Goal: Task Accomplishment & Management: Use online tool/utility

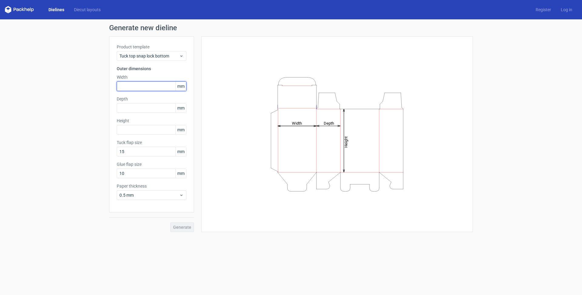
click at [138, 90] on input "text" at bounding box center [152, 86] width 70 height 10
click at [141, 91] on div "Product template Tuck top snap lock bottom Outer dimensions Width mm Depth mm H…" at bounding box center [151, 124] width 85 height 176
click at [141, 86] on input "text" at bounding box center [152, 86] width 70 height 10
type input "181"
click at [148, 111] on input "text" at bounding box center [152, 108] width 70 height 10
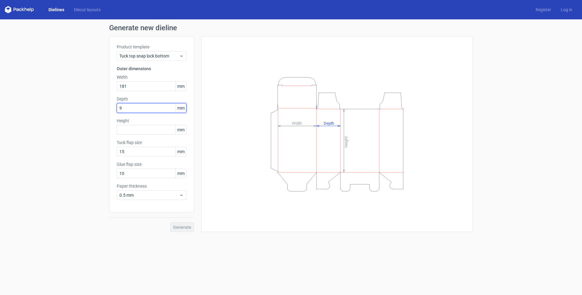
type input "94"
click at [154, 131] on input "text" at bounding box center [152, 130] width 70 height 10
type input "90"
click at [179, 226] on span "Generate" at bounding box center [182, 227] width 18 height 4
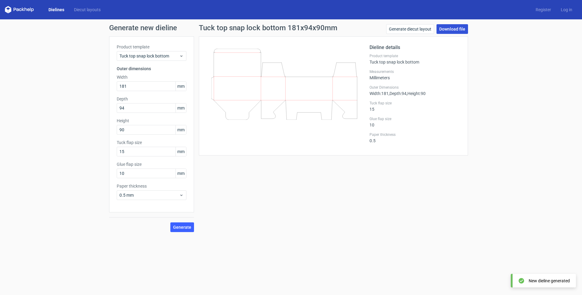
click at [444, 28] on link "Download file" at bounding box center [452, 29] width 32 height 10
